Goal: Register for event/course

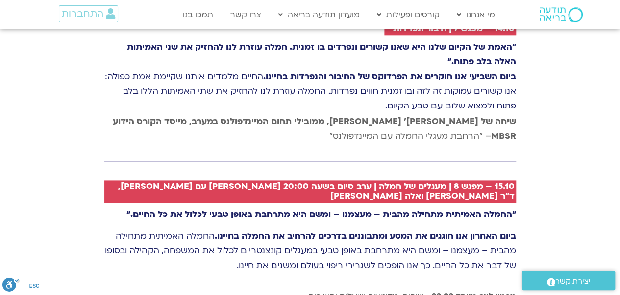
scroll to position [2402, 0]
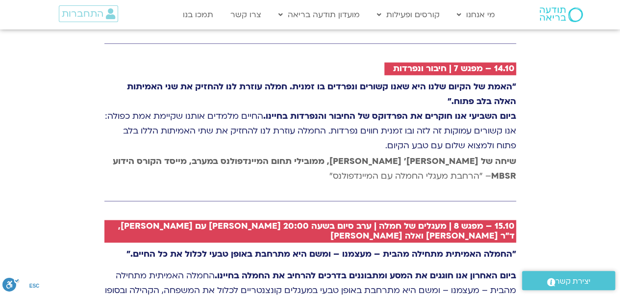
click at [250, 221] on h2 "15.10 – מפגש 8 | מעגלים של חמלה | ערב סיום בשעה 20:00 [PERSON_NAME] עם [PERSON_…" at bounding box center [313, 231] width 401 height 20
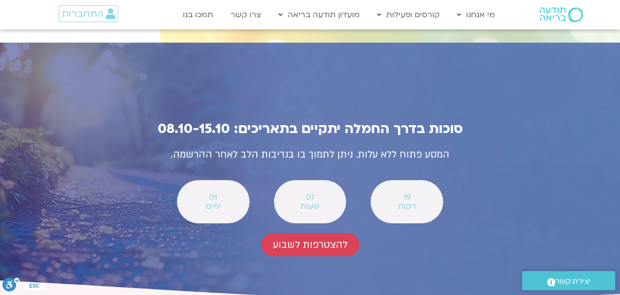
scroll to position [3480, 0]
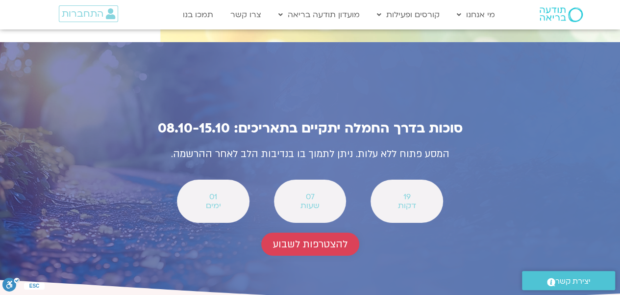
click at [314, 238] on span "להצטרפות לשבוע" at bounding box center [310, 243] width 74 height 11
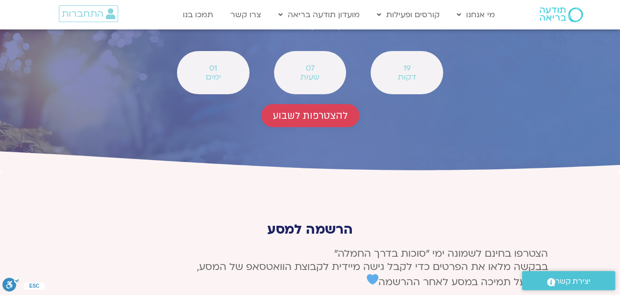
scroll to position [3608, 0]
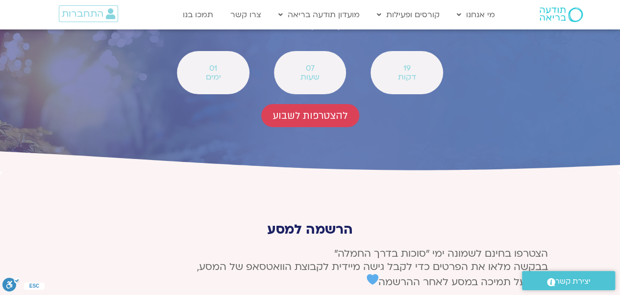
type input "nna"
type input "[EMAIL_ADDRESS][DOMAIN_NAME]"
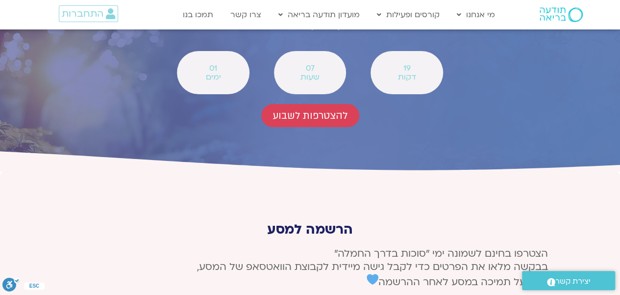
type input "0536987455"
